Goal: Task Accomplishment & Management: Use online tool/utility

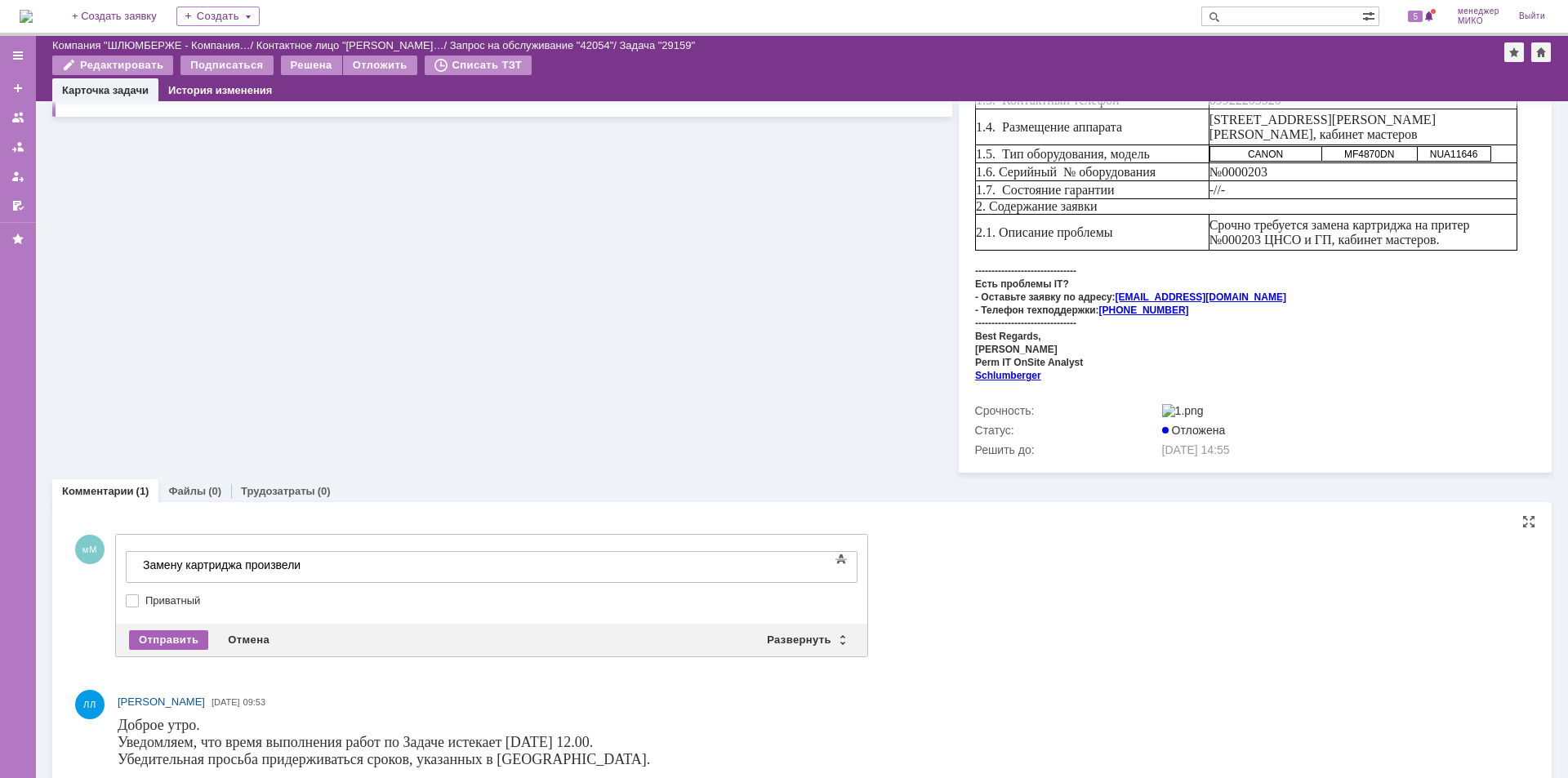
click at [171, 631] on div "Отправить" at bounding box center [169, 641] width 79 height 20
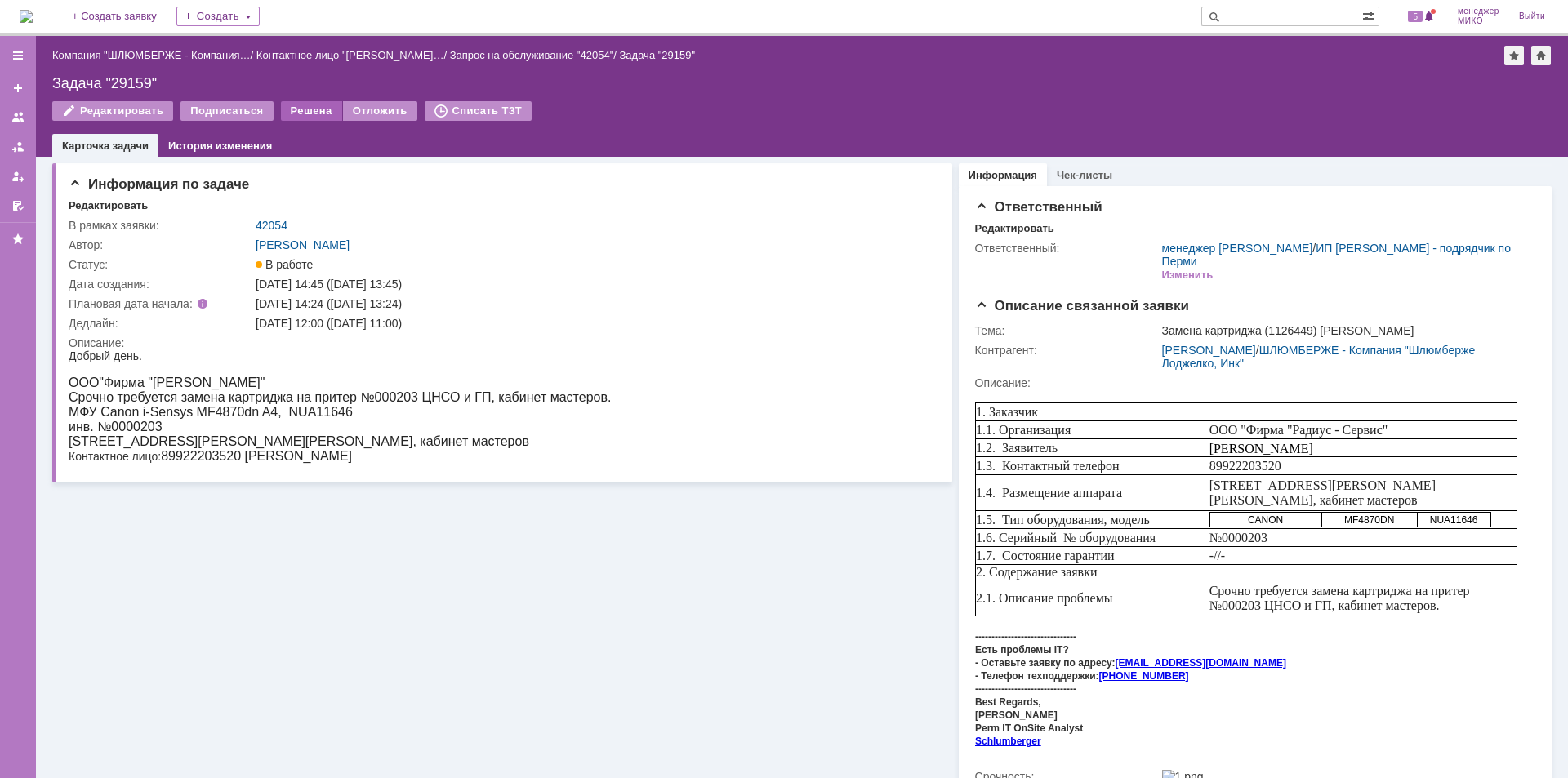
click at [299, 112] on div "Решена" at bounding box center [312, 112] width 61 height 20
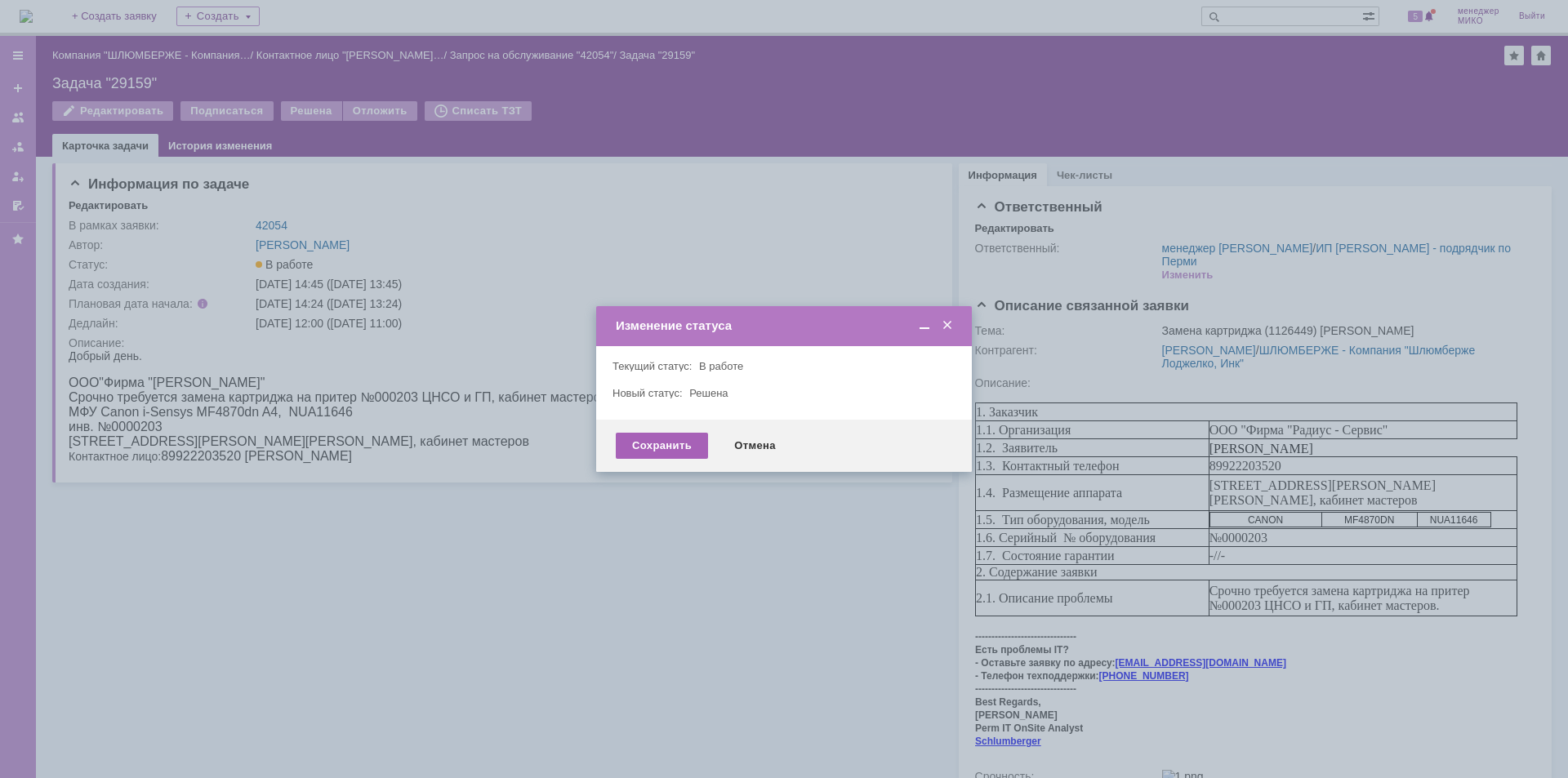
click at [647, 446] on div "Сохранить" at bounding box center [661, 446] width 92 height 26
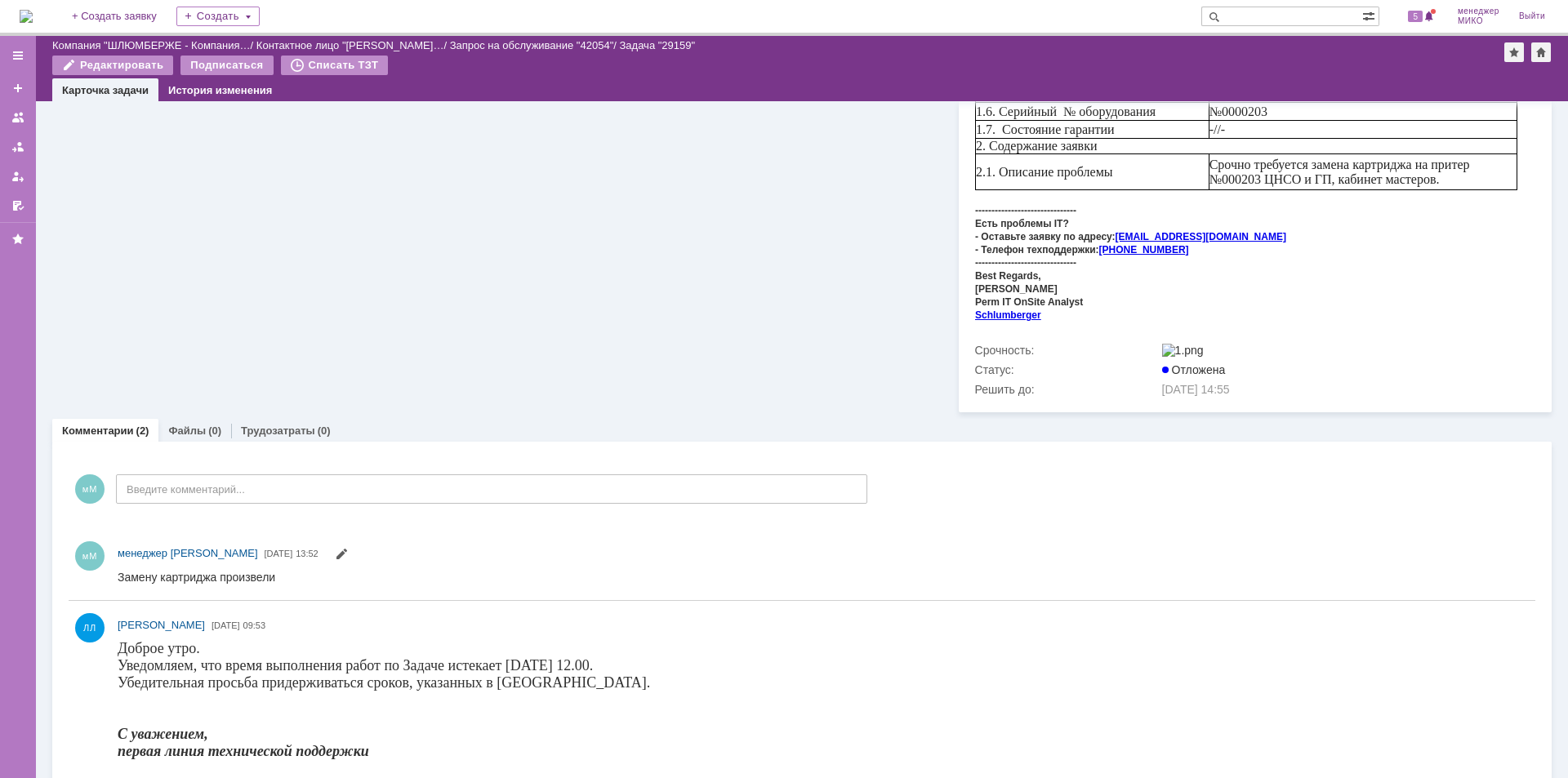
scroll to position [382, 0]
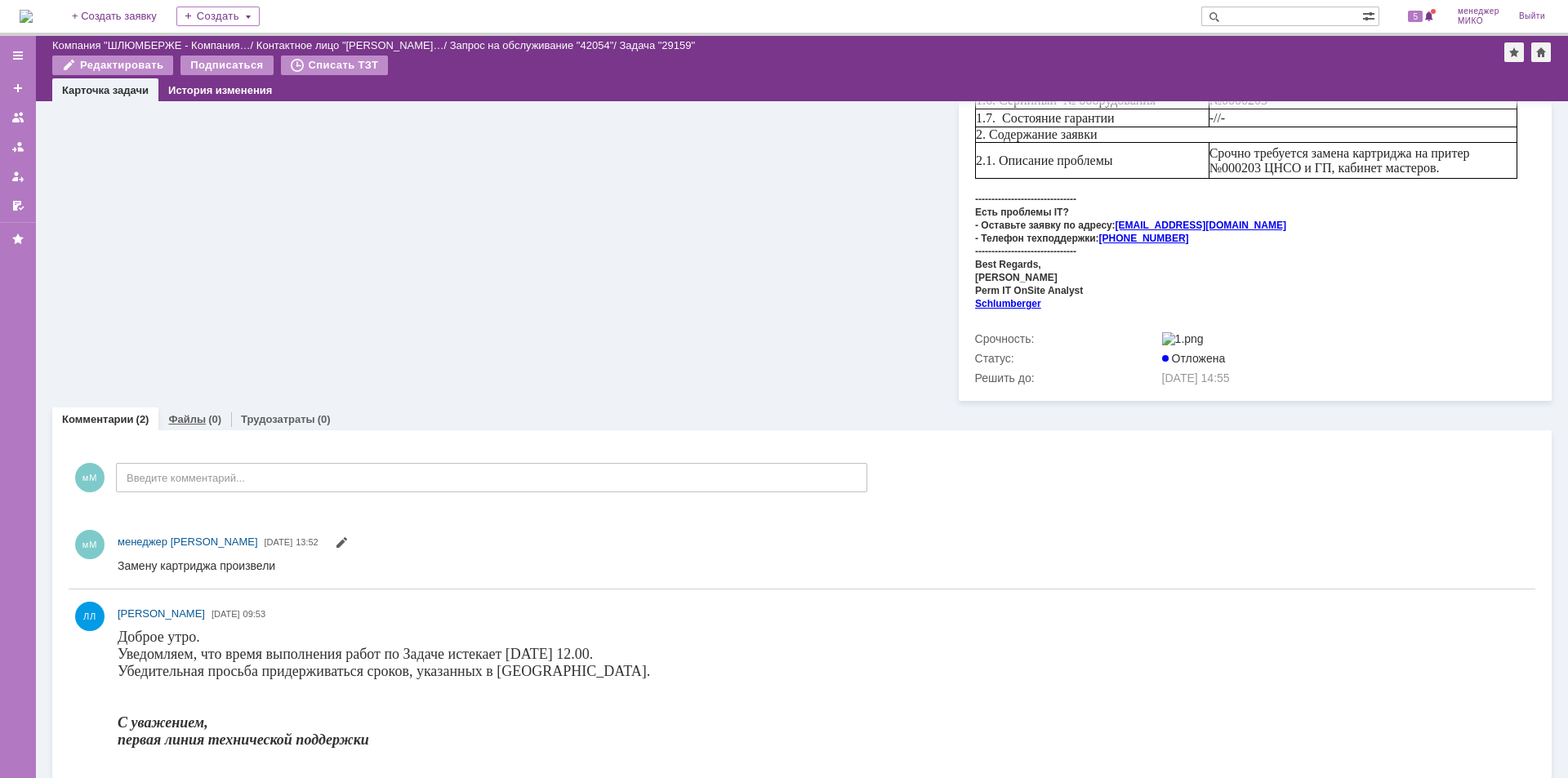
click at [182, 421] on div "Файлы (0)" at bounding box center [195, 420] width 73 height 24
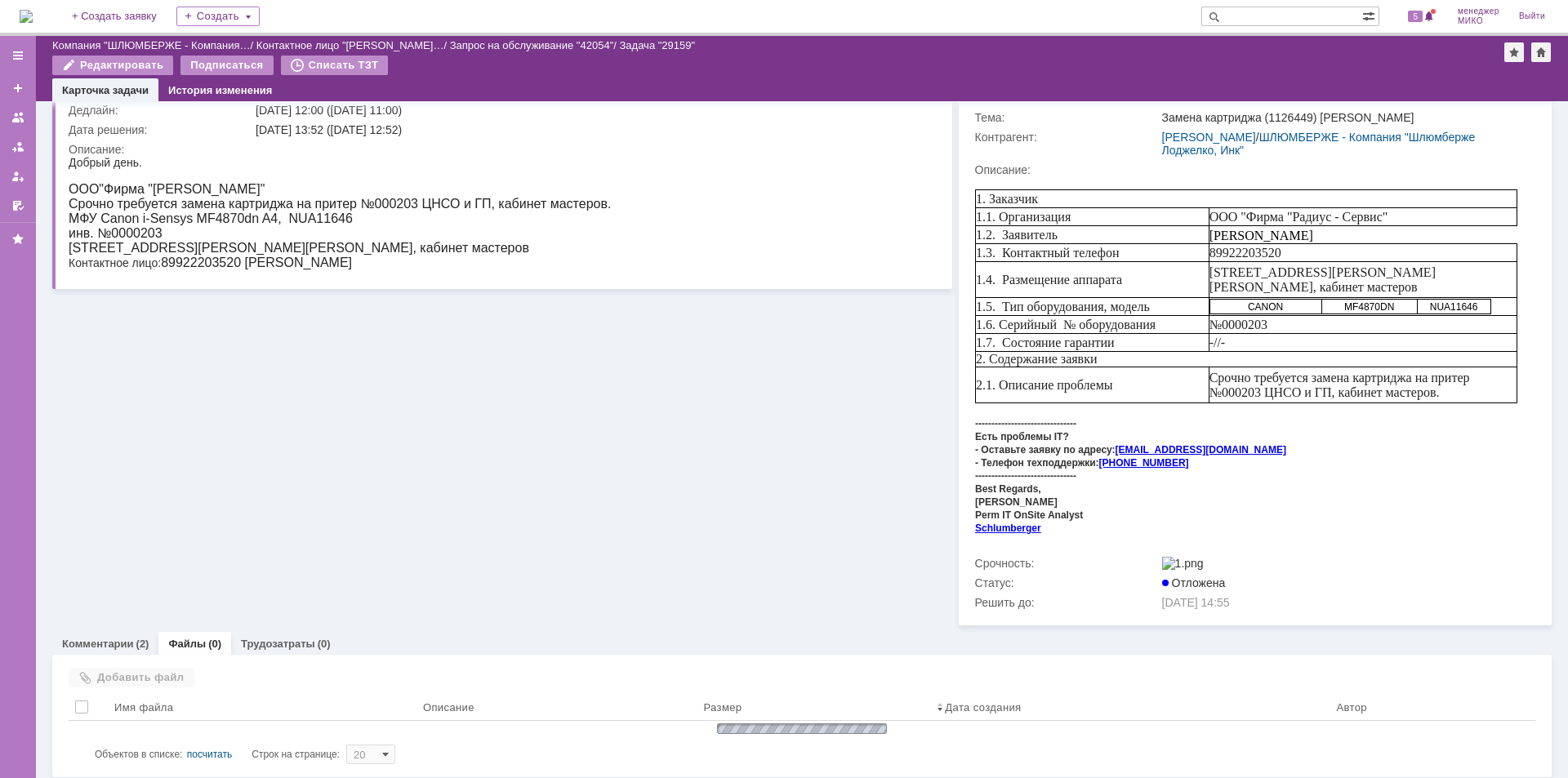
scroll to position [139, 0]
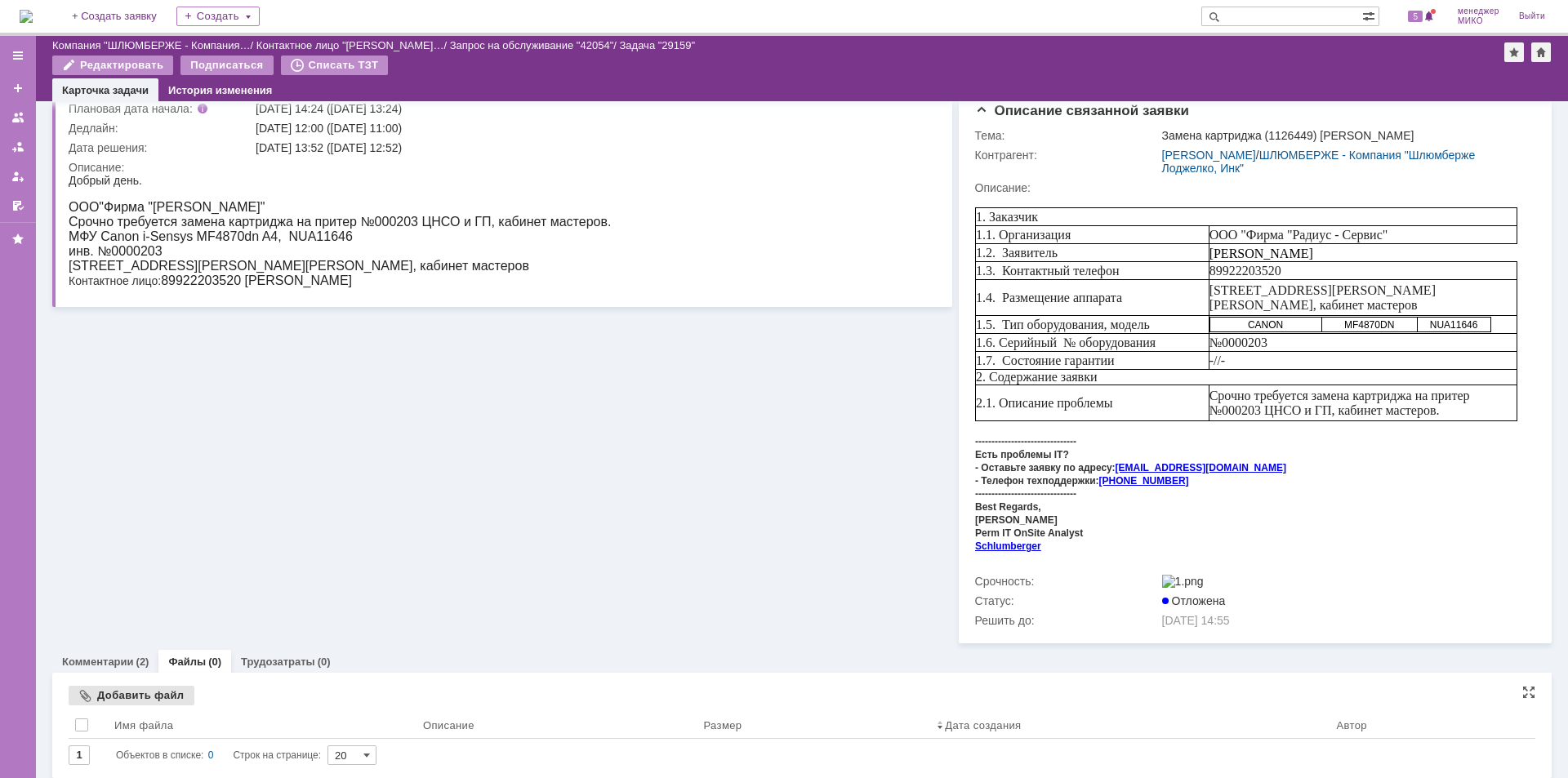
click at [170, 687] on div "Добавить файл" at bounding box center [130, 696] width 125 height 20
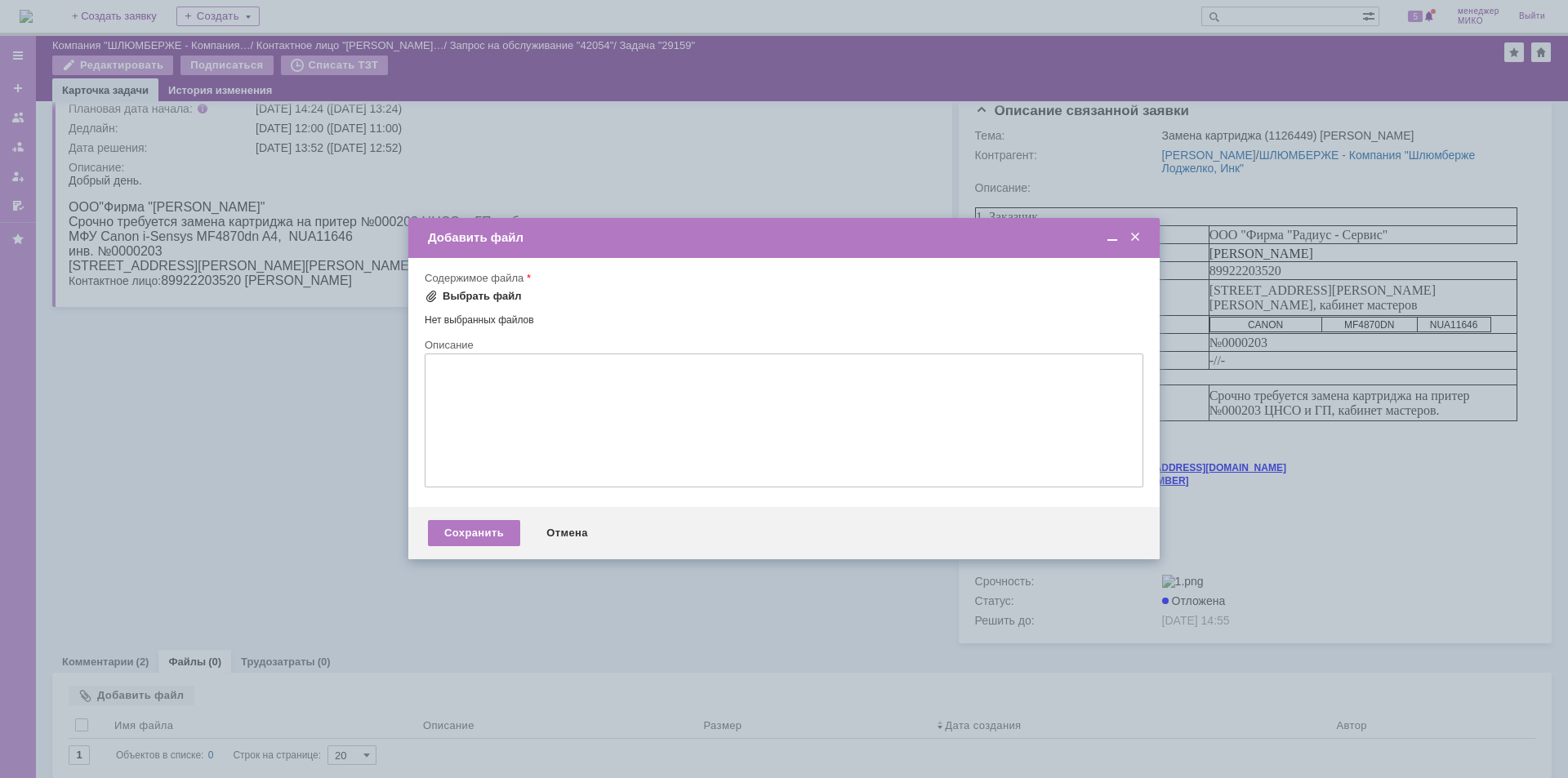
click at [500, 299] on div "Выбрать файл" at bounding box center [482, 296] width 79 height 13
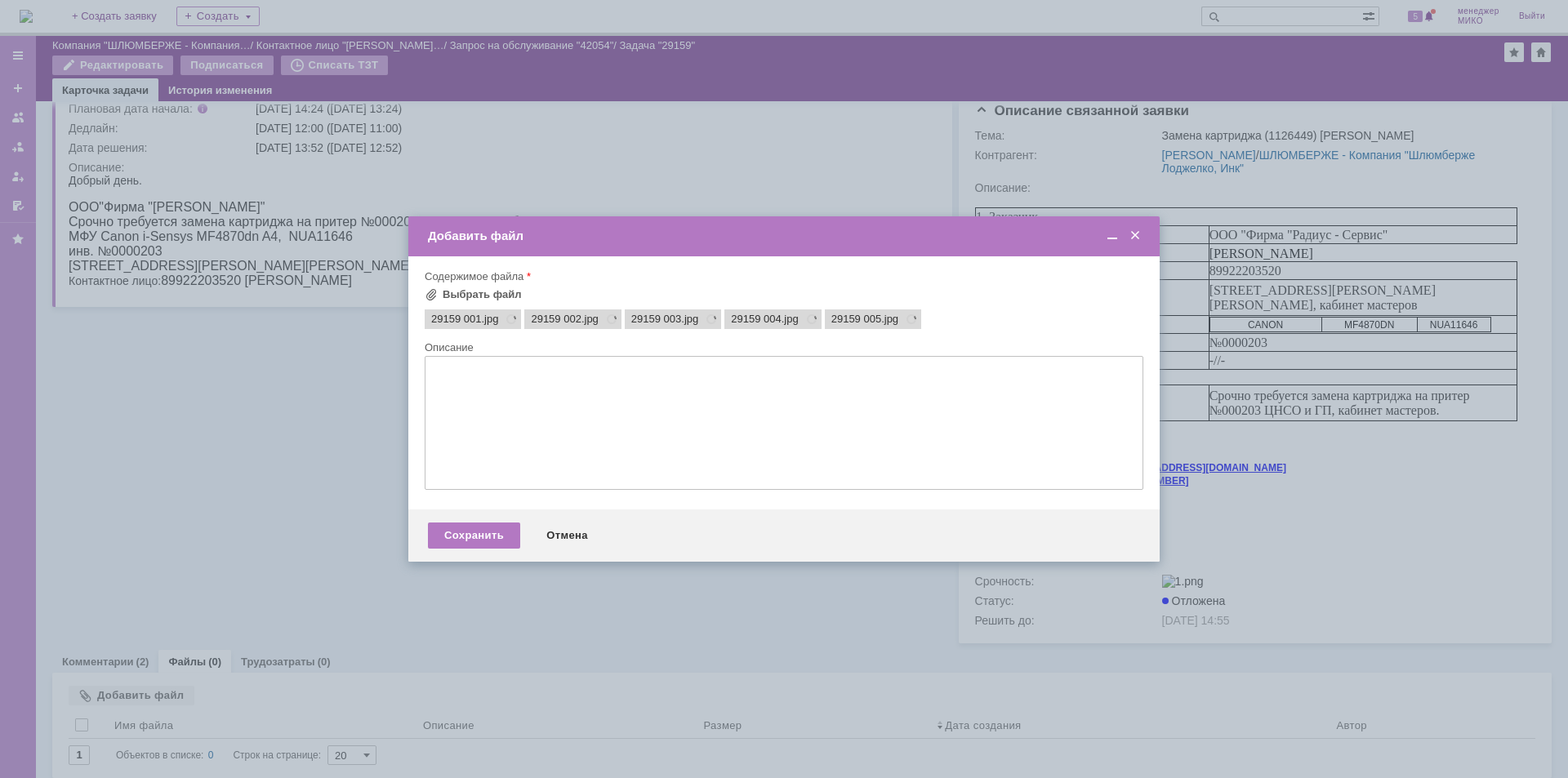
scroll to position [0, 0]
click at [466, 538] on div "Сохранить" at bounding box center [474, 536] width 92 height 26
